Goal: Information Seeking & Learning: Learn about a topic

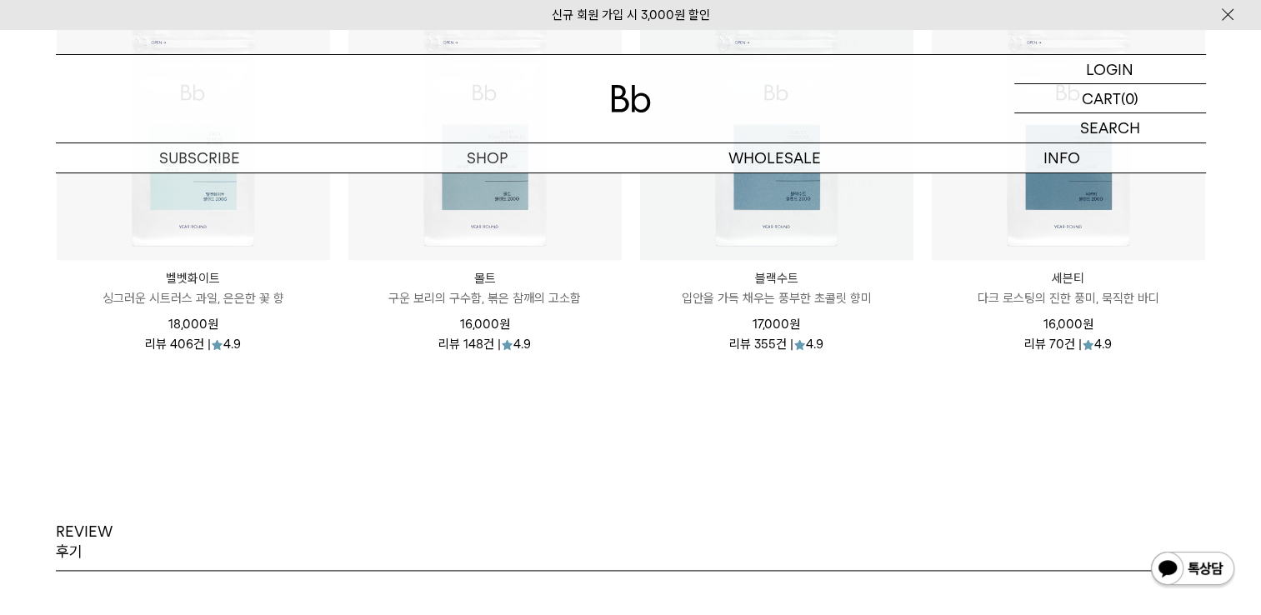
scroll to position [2083, 0]
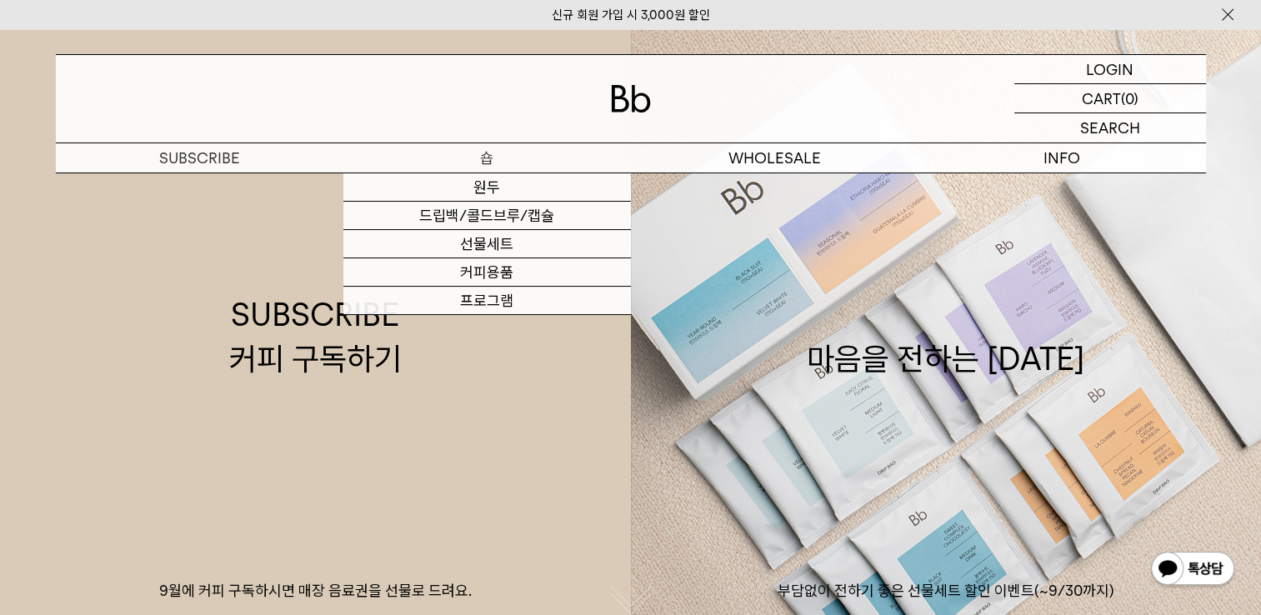
click at [462, 165] on p "숍" at bounding box center [486, 157] width 287 height 29
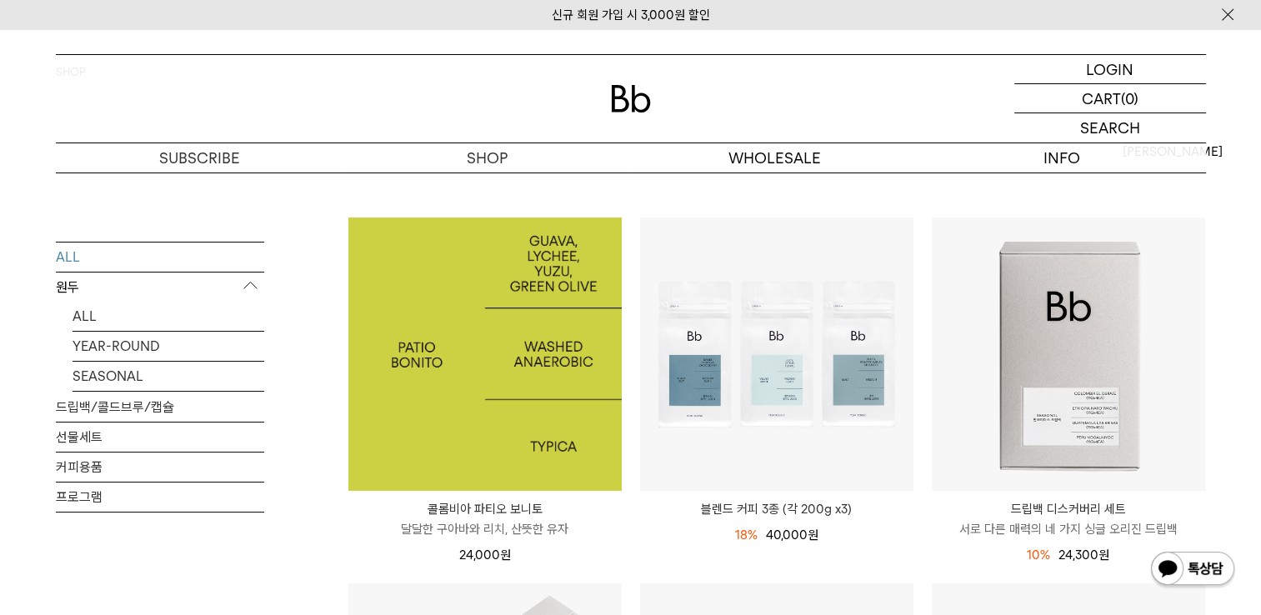
scroll to position [167, 0]
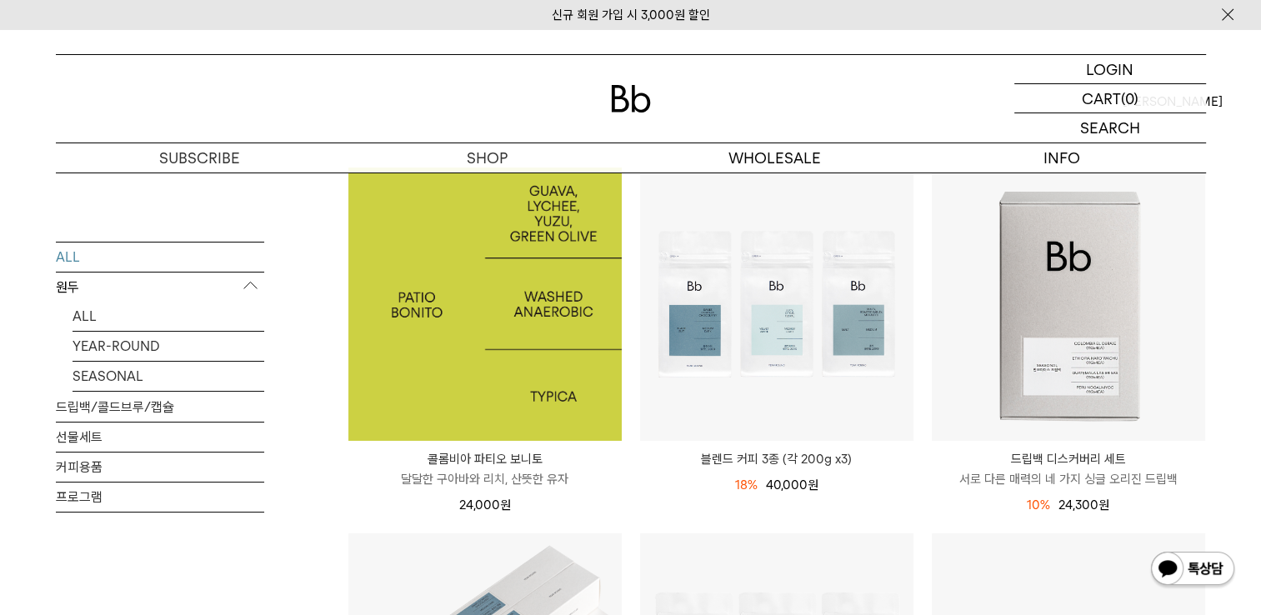
click at [515, 372] on img at bounding box center [484, 303] width 273 height 273
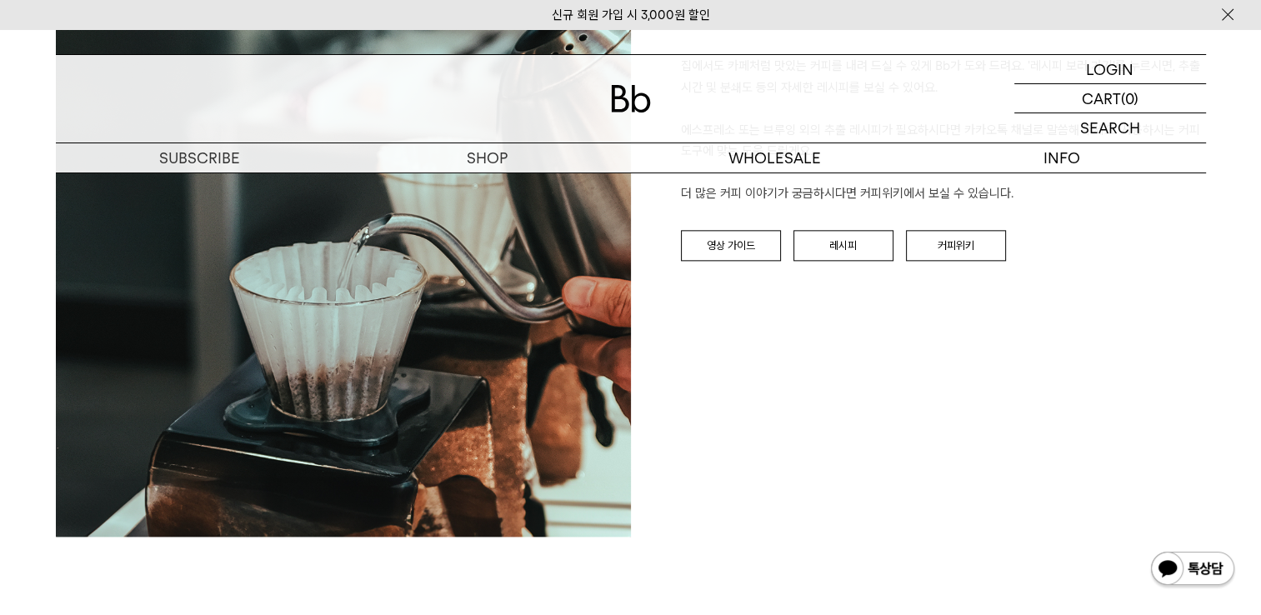
scroll to position [1917, 0]
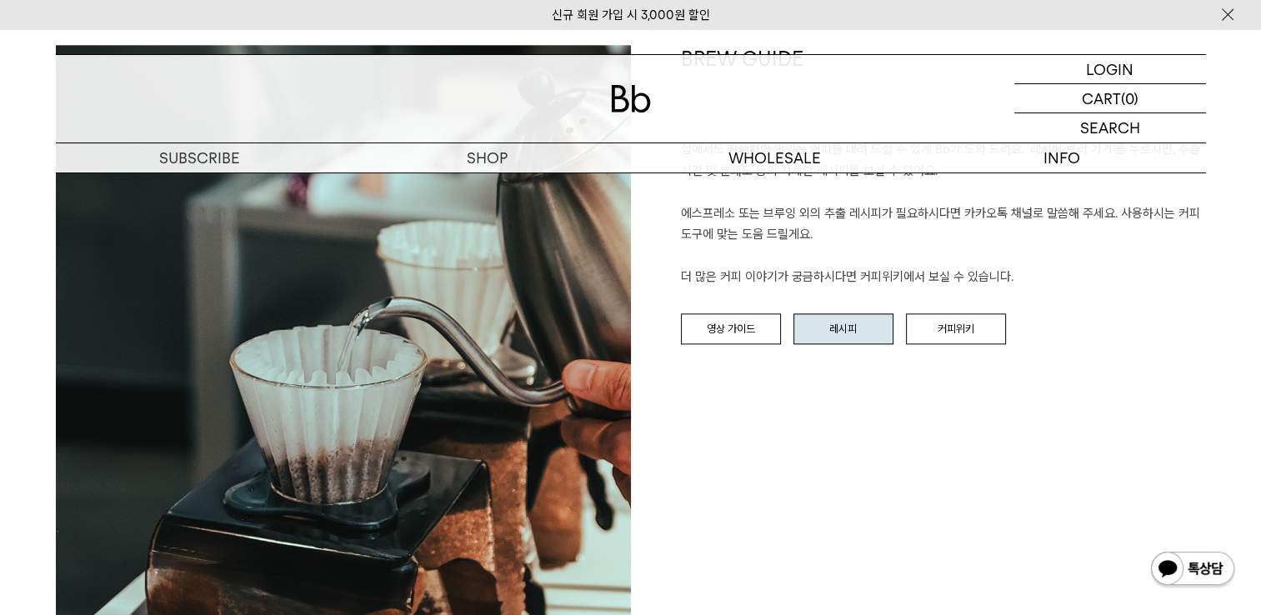
click at [831, 332] on link "레시피" at bounding box center [843, 329] width 100 height 32
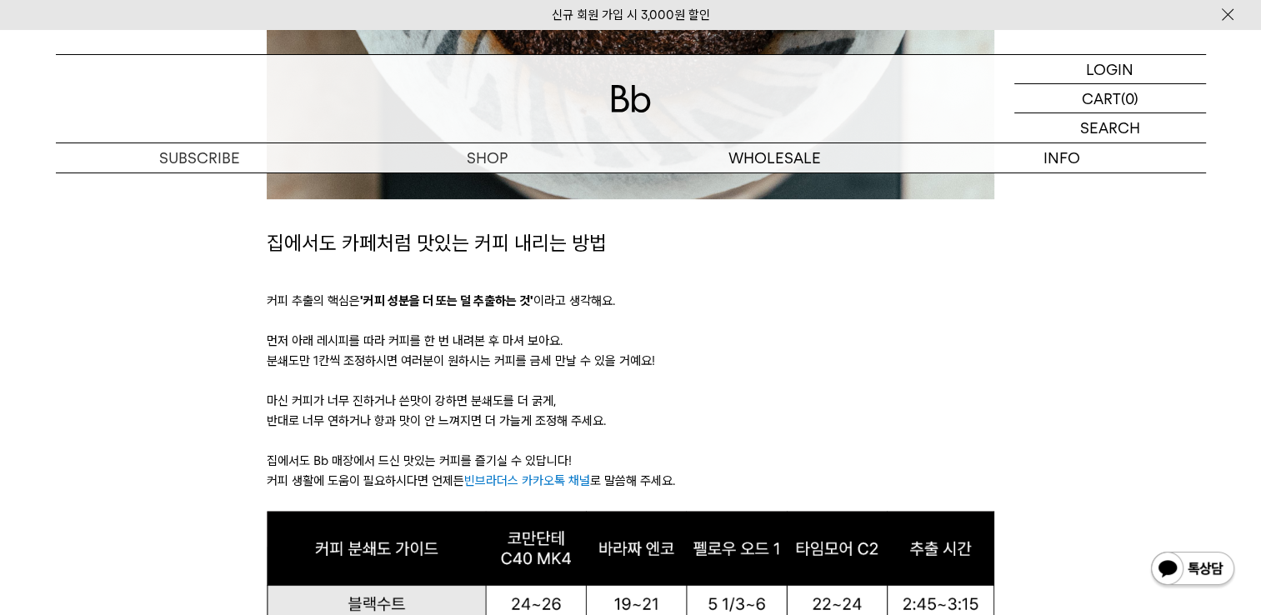
scroll to position [917, 0]
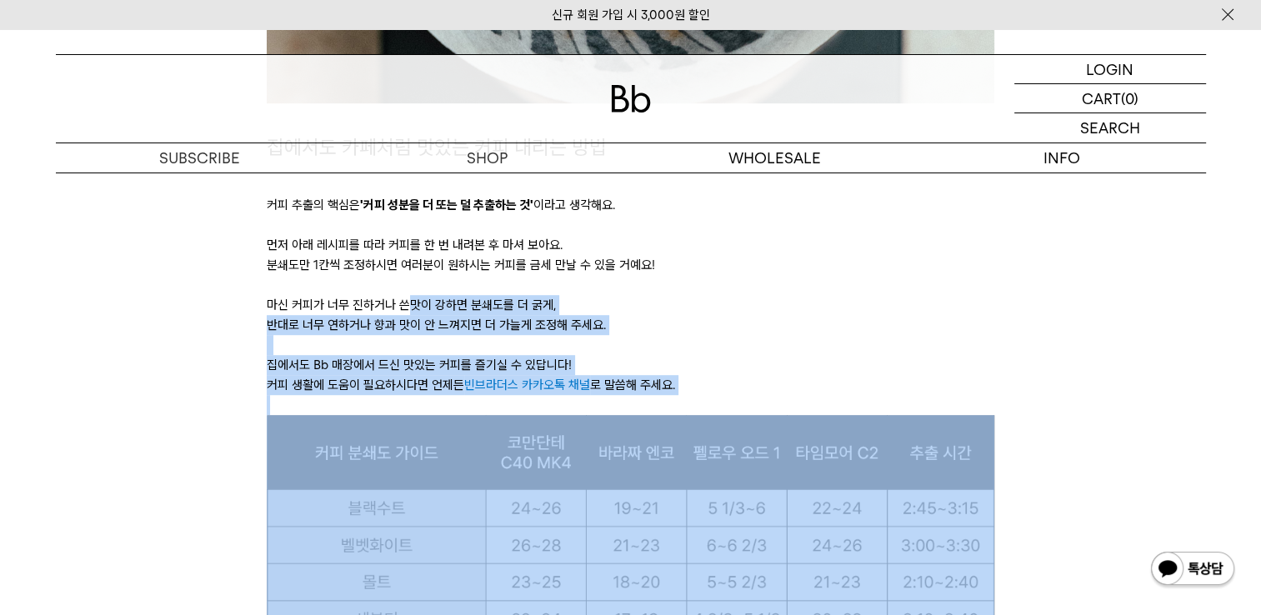
drag, startPoint x: 406, startPoint y: 300, endPoint x: 562, endPoint y: 422, distance: 198.9
click at [562, 422] on div "집에서도 카페처럼 맛있는 커피 내리는 방법 커피 추출의 핵심은 '커피 성분을 더 또는 덜 추출하는 것' 이라고 생각해요. 먼저 아래 레시피를 …" at bounding box center [630, 362] width 727 height 1682
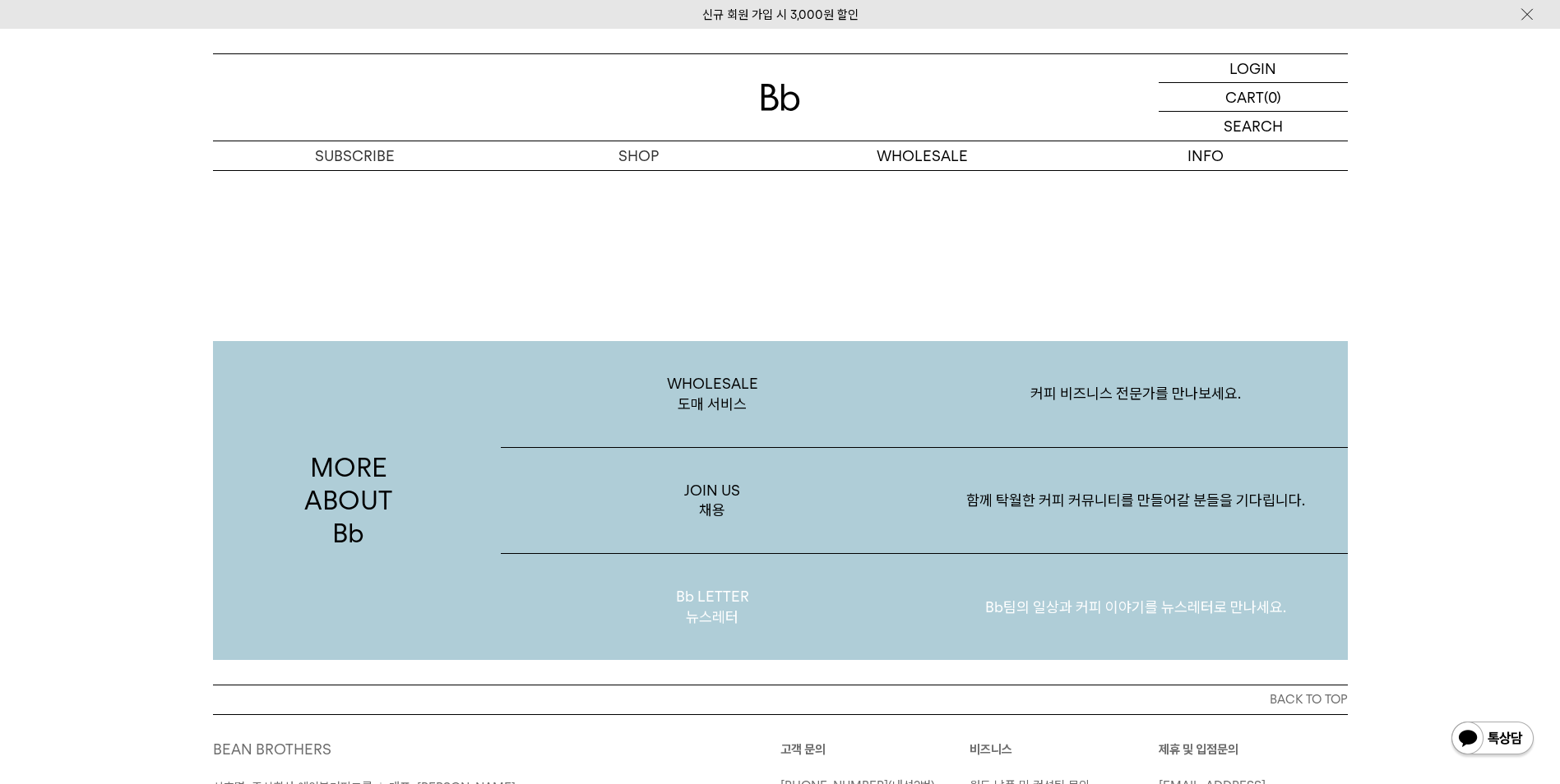
scroll to position [3184, 0]
